Goal: Task Accomplishment & Management: Use online tool/utility

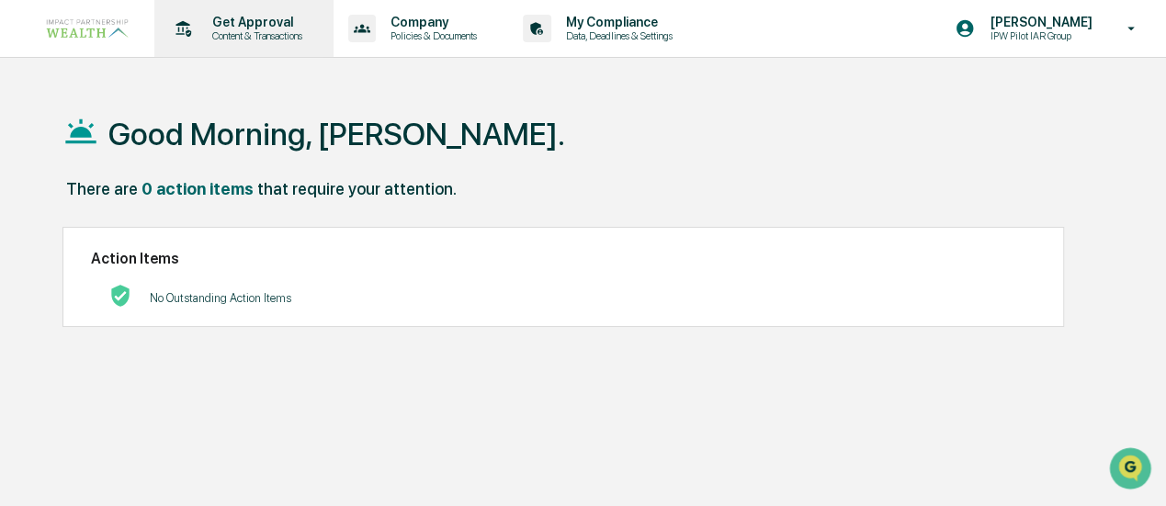
click at [217, 27] on p "Get Approval" at bounding box center [255, 22] width 114 height 15
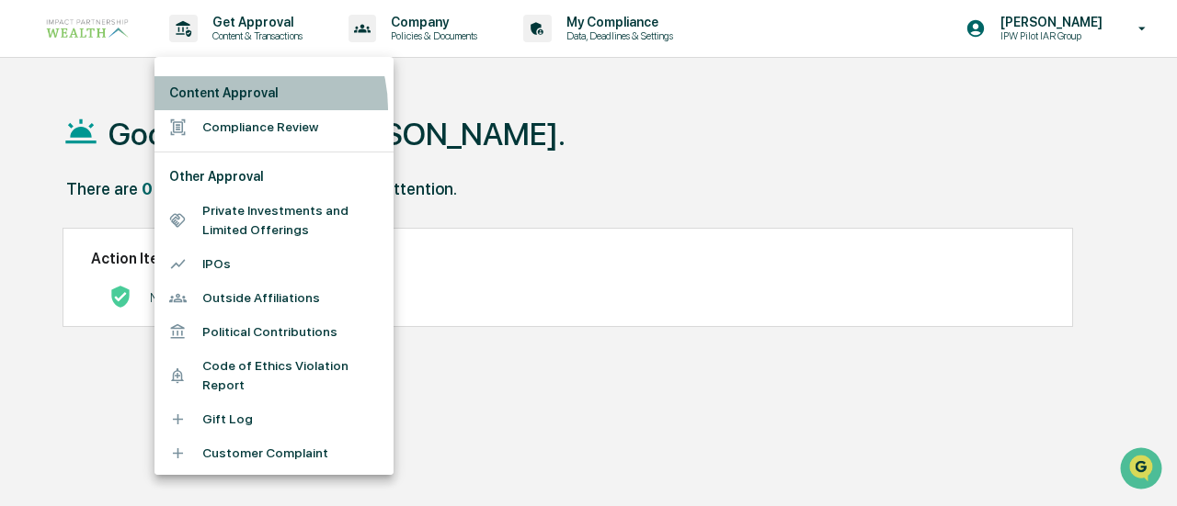
click at [239, 108] on li "Content Approval" at bounding box center [273, 93] width 239 height 34
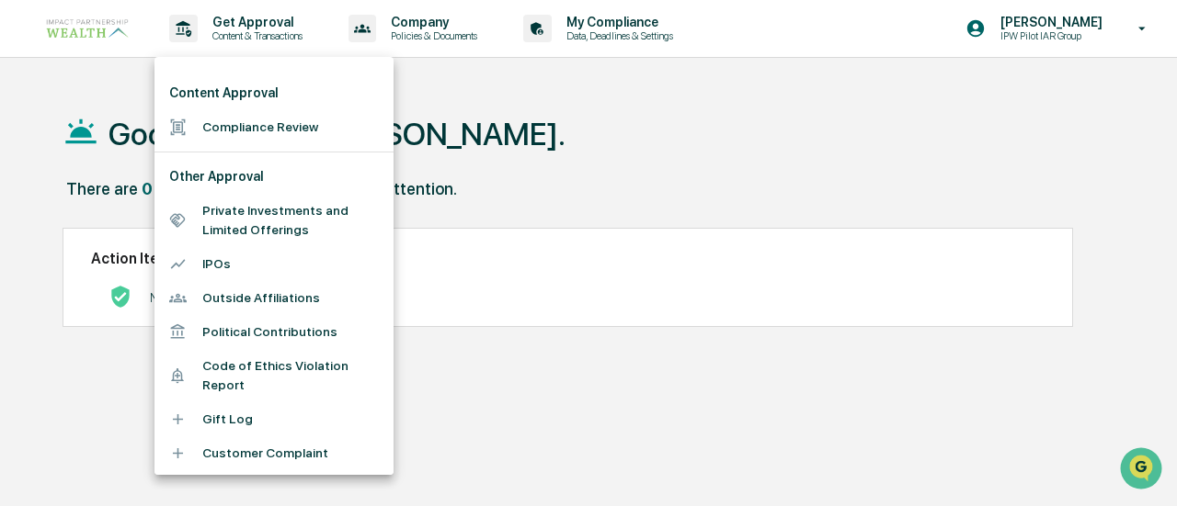
click at [241, 130] on li "Compliance Review" at bounding box center [273, 127] width 239 height 34
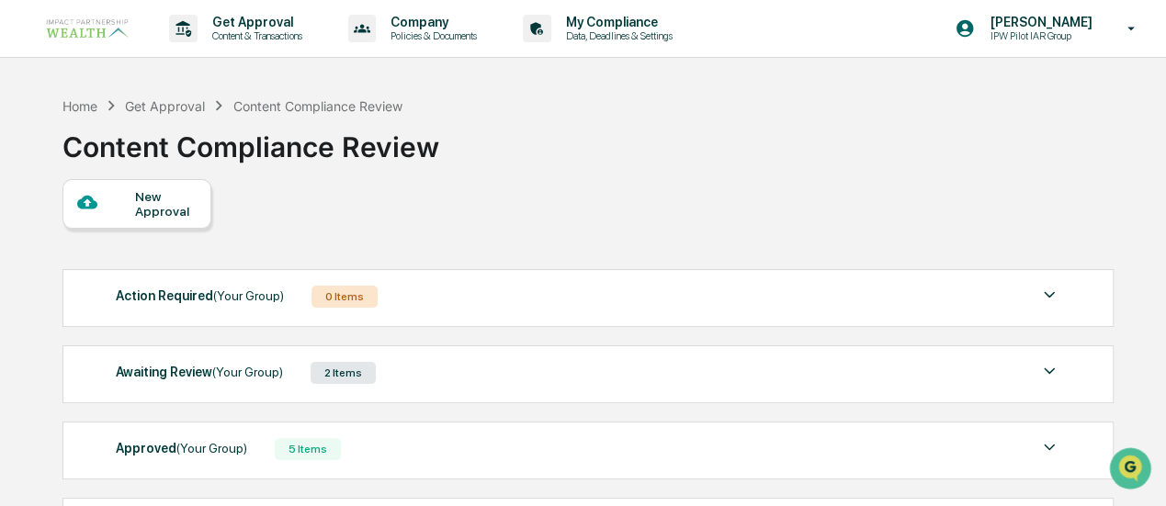
click at [172, 379] on div "Awaiting Review (Your Group)" at bounding box center [199, 372] width 167 height 24
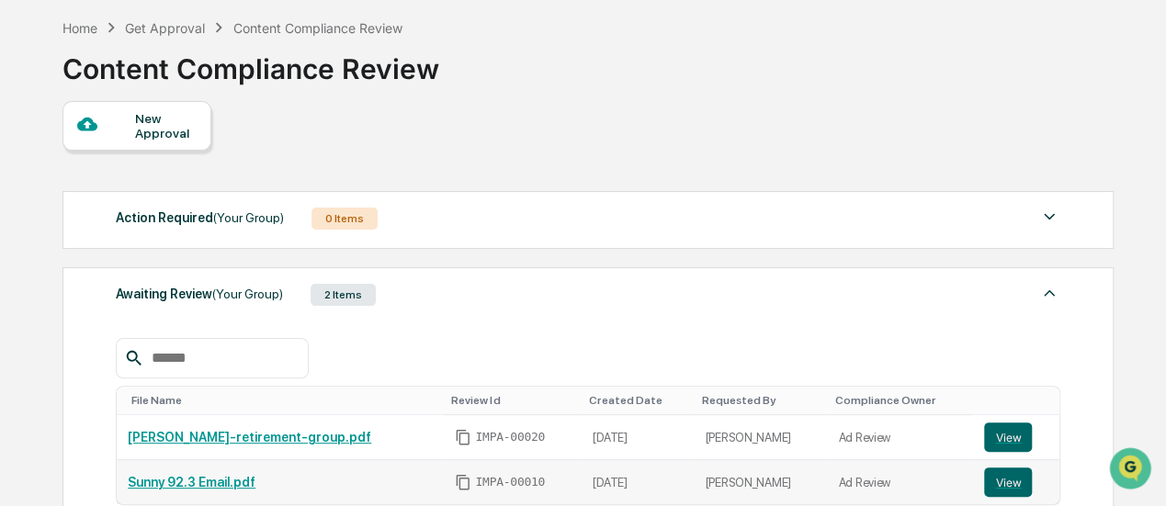
scroll to position [184, 0]
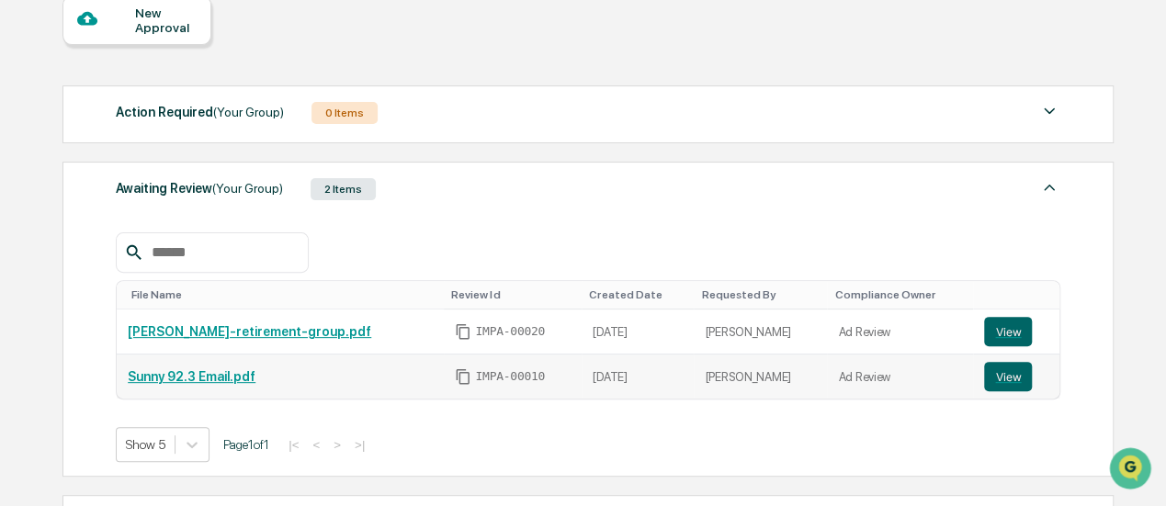
click at [180, 370] on link "Sunny 92.3 Email.pdf" at bounding box center [192, 377] width 128 height 15
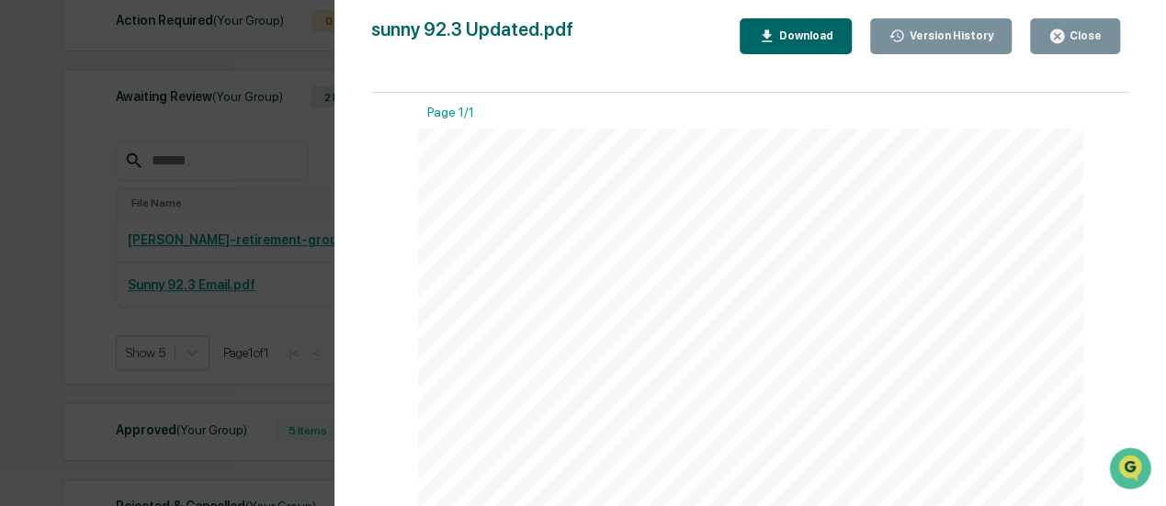
scroll to position [0, 0]
click at [1096, 47] on button "Close" at bounding box center [1075, 36] width 90 height 36
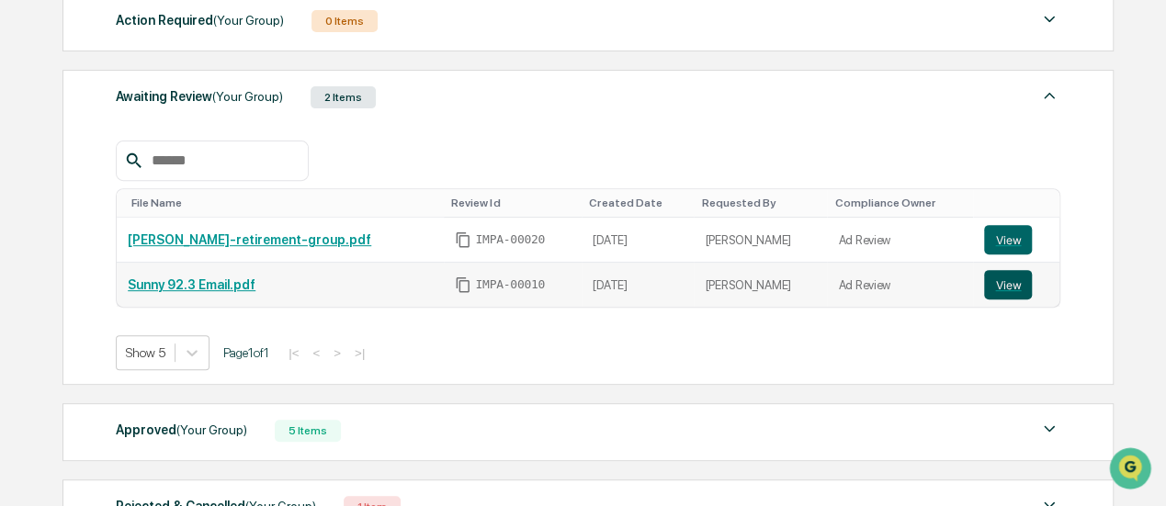
click at [1007, 287] on button "View" at bounding box center [1008, 284] width 48 height 29
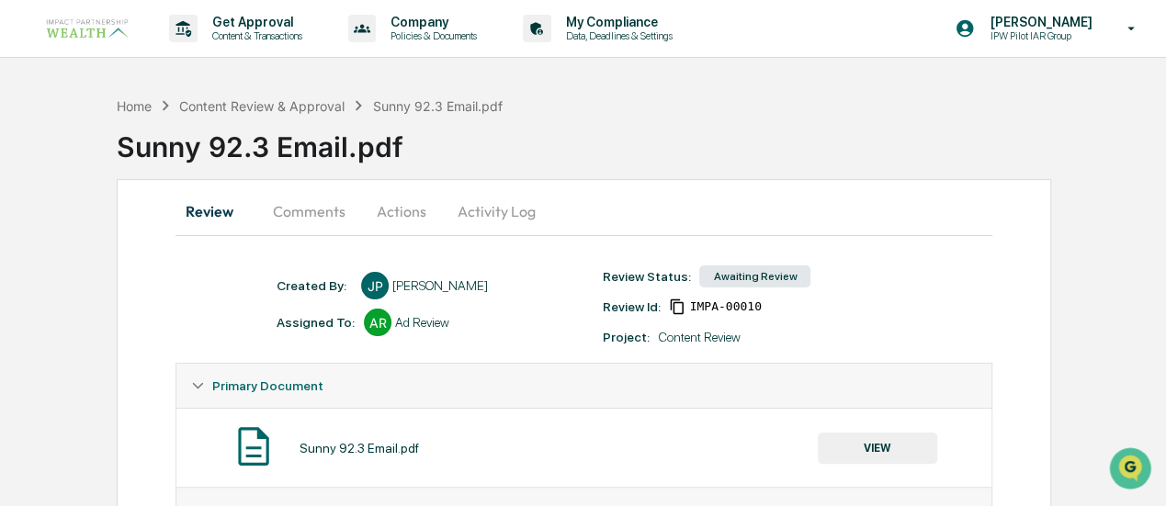
click at [469, 213] on button "Activity Log" at bounding box center [497, 211] width 108 height 44
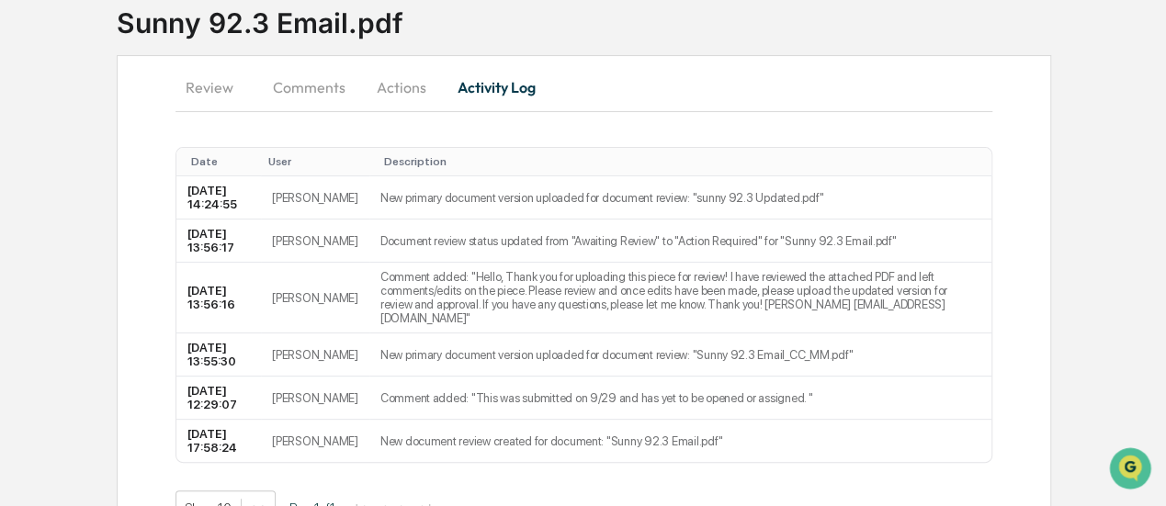
scroll to position [92, 0]
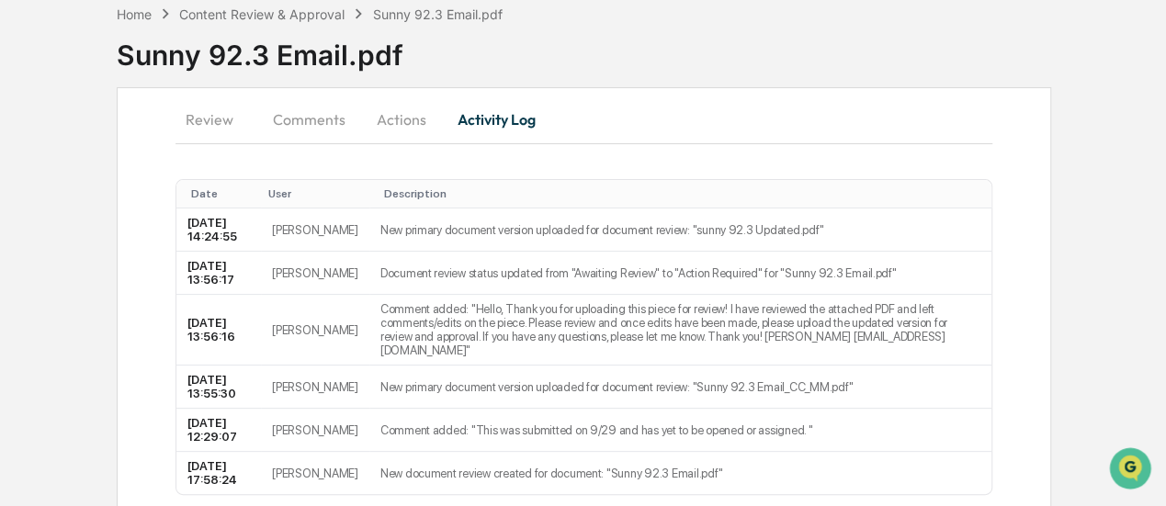
click at [292, 121] on button "Comments" at bounding box center [309, 119] width 102 height 44
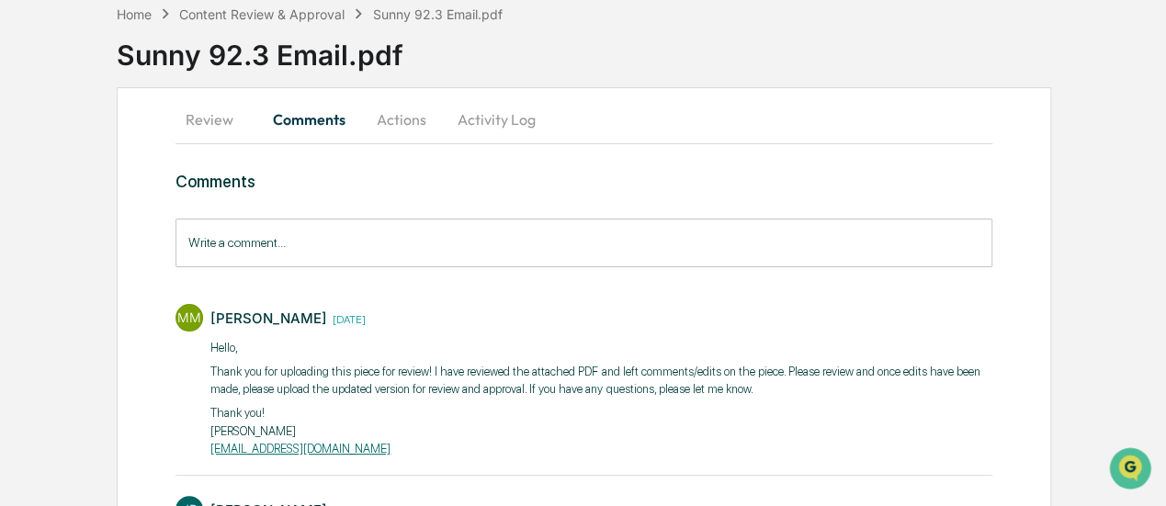
click at [318, 248] on input "Write a comment..." at bounding box center [584, 243] width 816 height 49
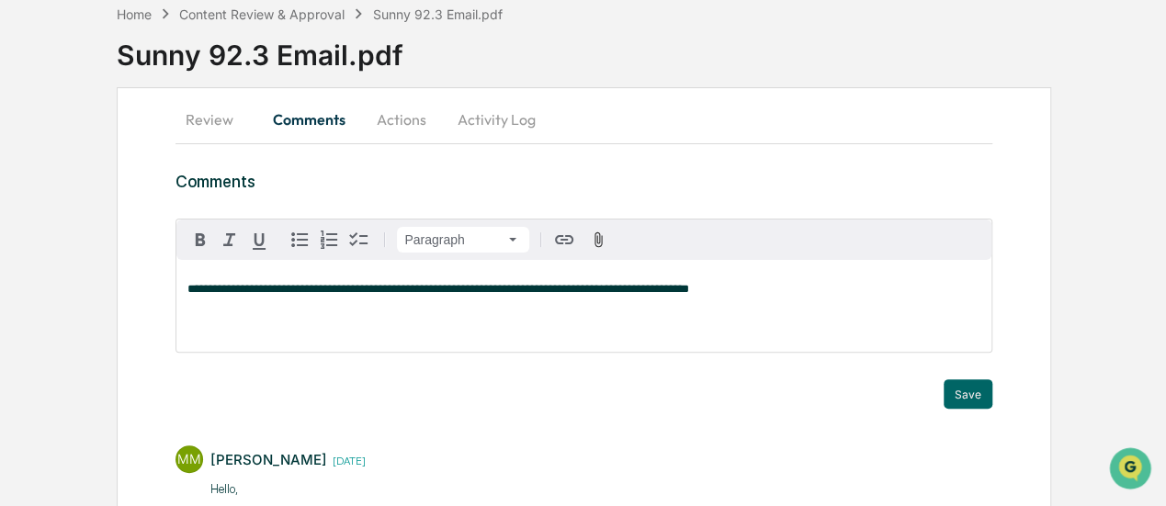
click at [688, 291] on span "**********" at bounding box center [438, 289] width 501 height 12
click at [973, 395] on button "Save" at bounding box center [968, 394] width 49 height 29
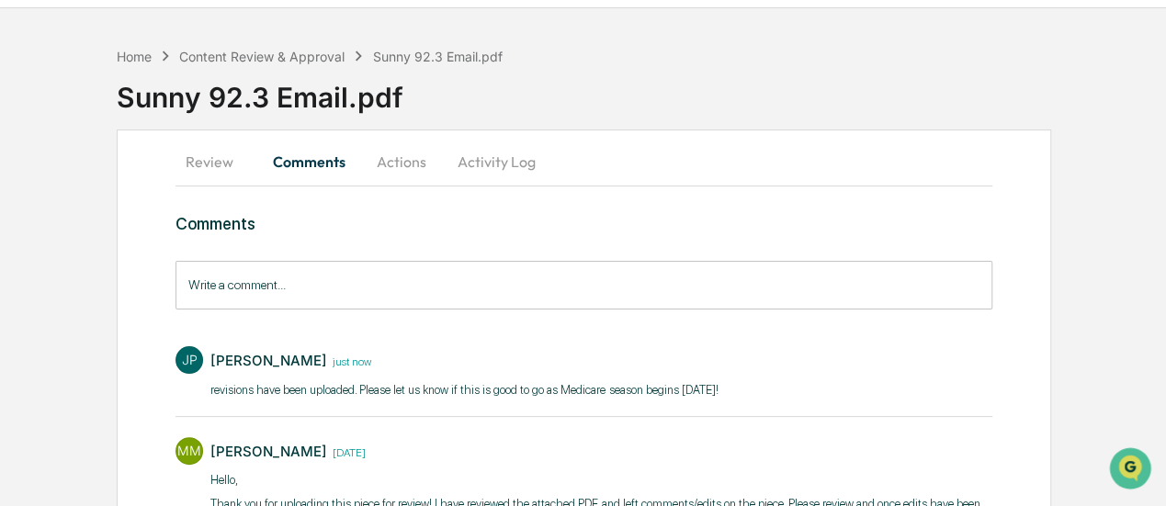
scroll to position [0, 0]
